Goal: Task Accomplishment & Management: Use online tool/utility

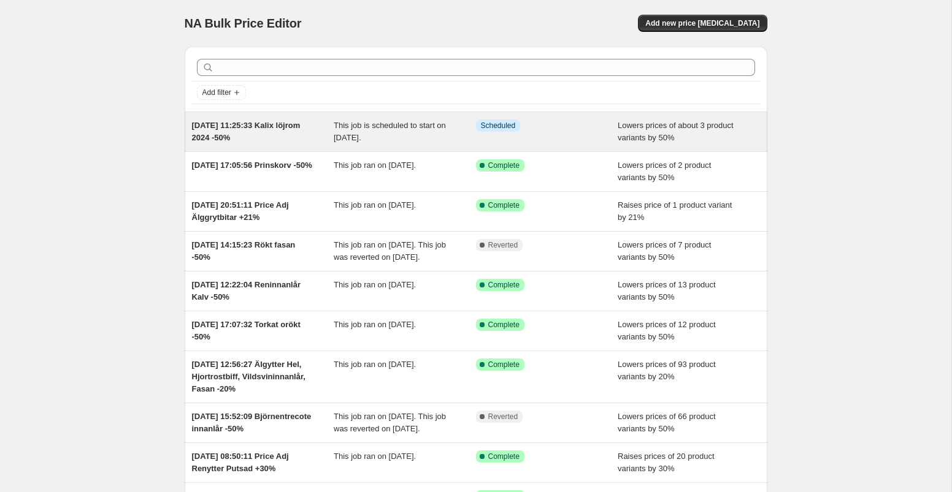
click at [556, 126] on div "Info Scheduled" at bounding box center [538, 126] width 124 height 12
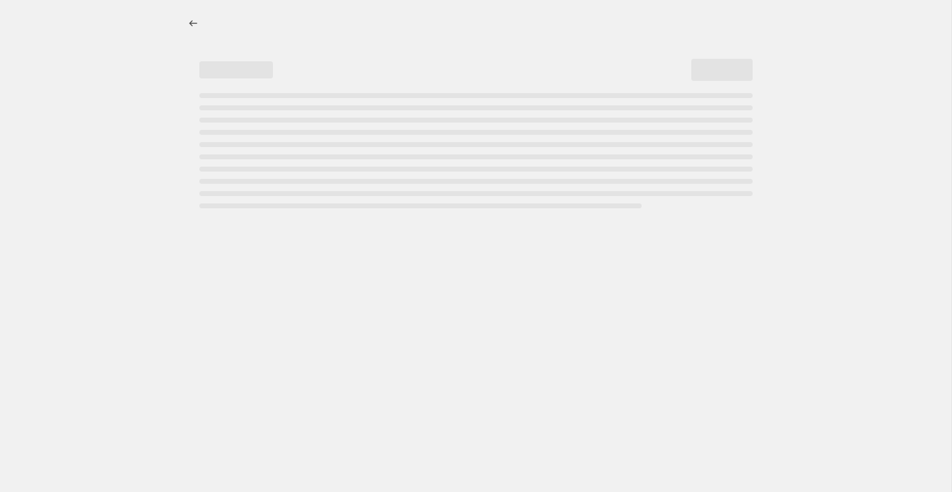
select select "percentage"
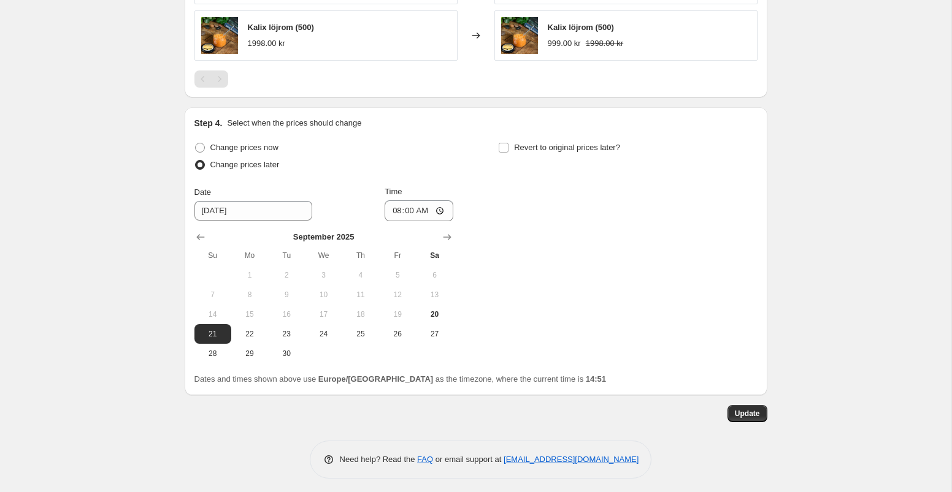
scroll to position [1011, 0]
